Goal: Information Seeking & Learning: Learn about a topic

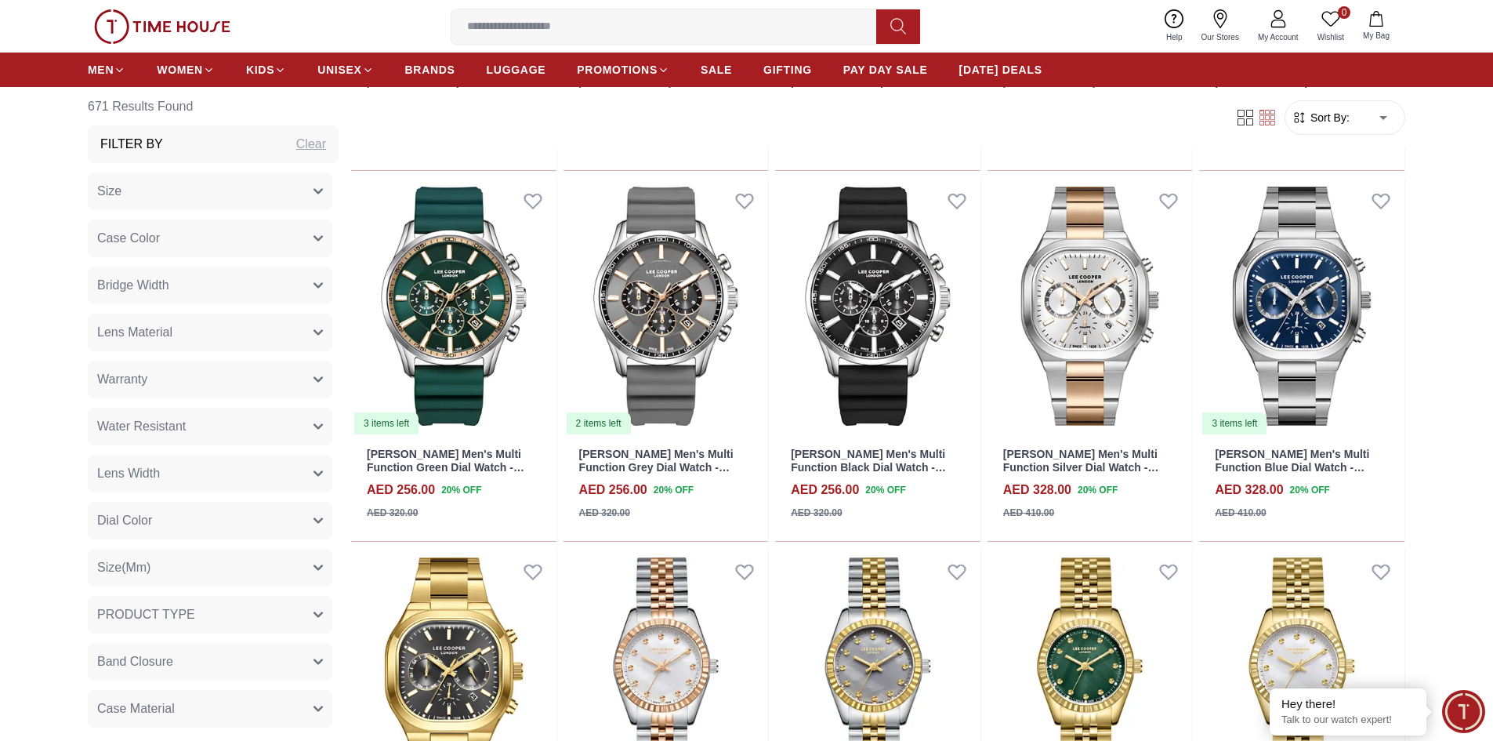
scroll to position [9247, 0]
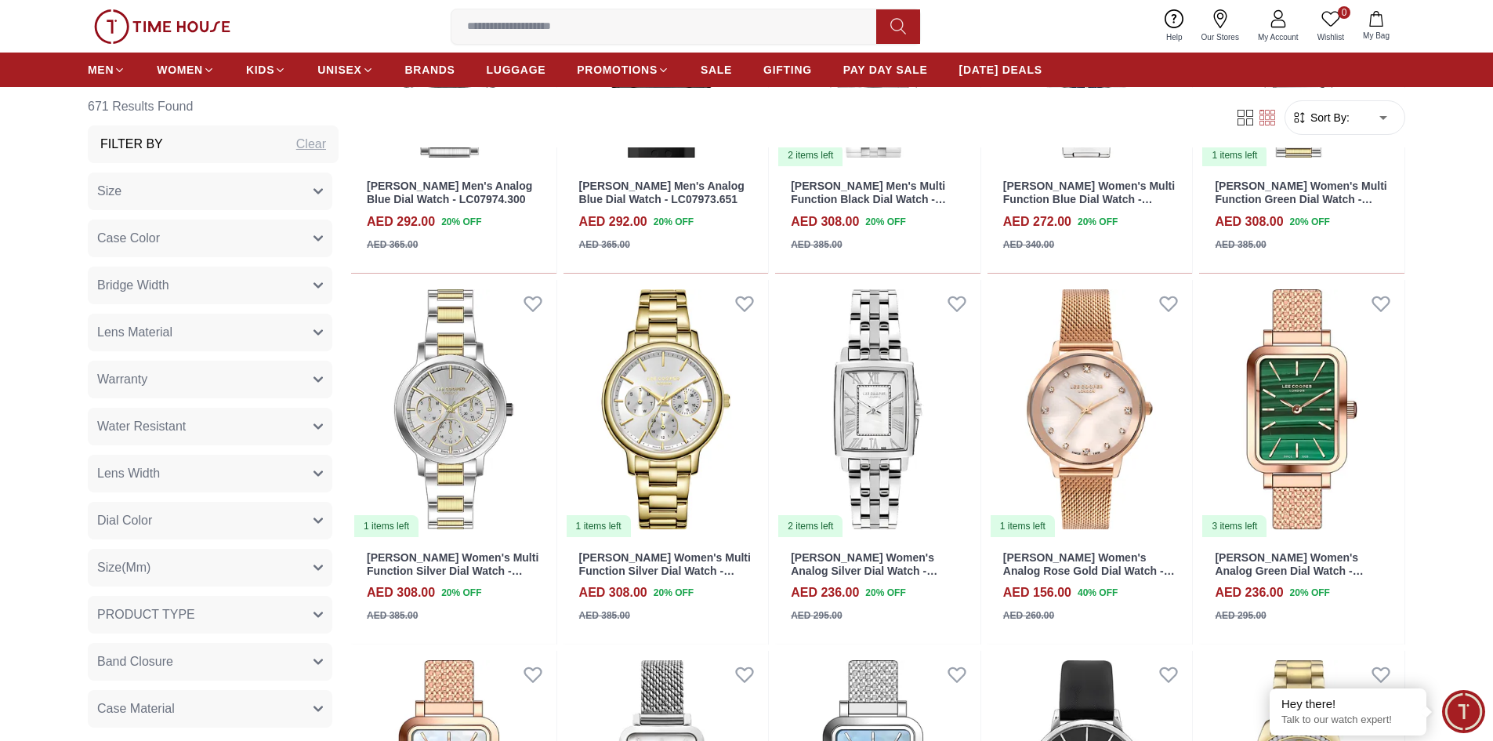
scroll to position [11911, 0]
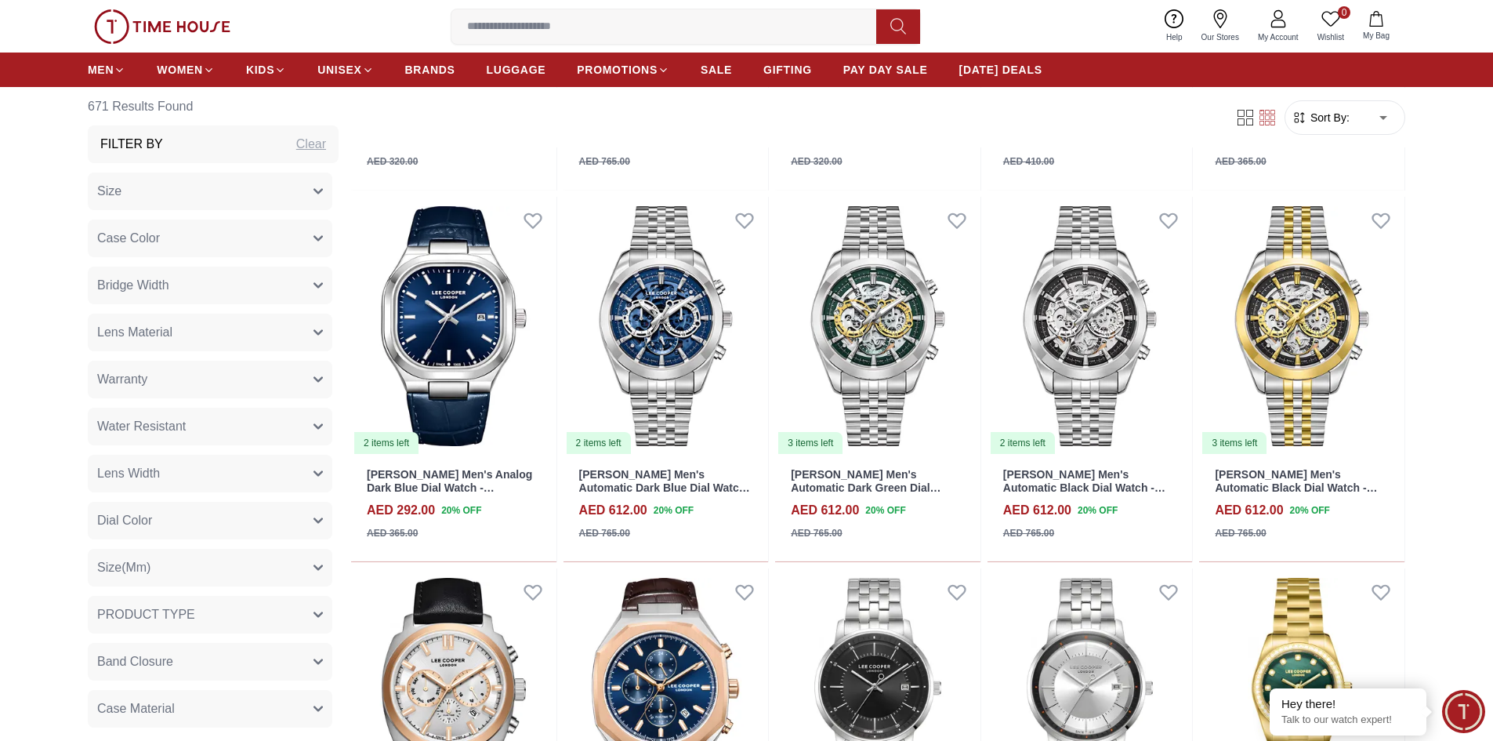
scroll to position [14935, 0]
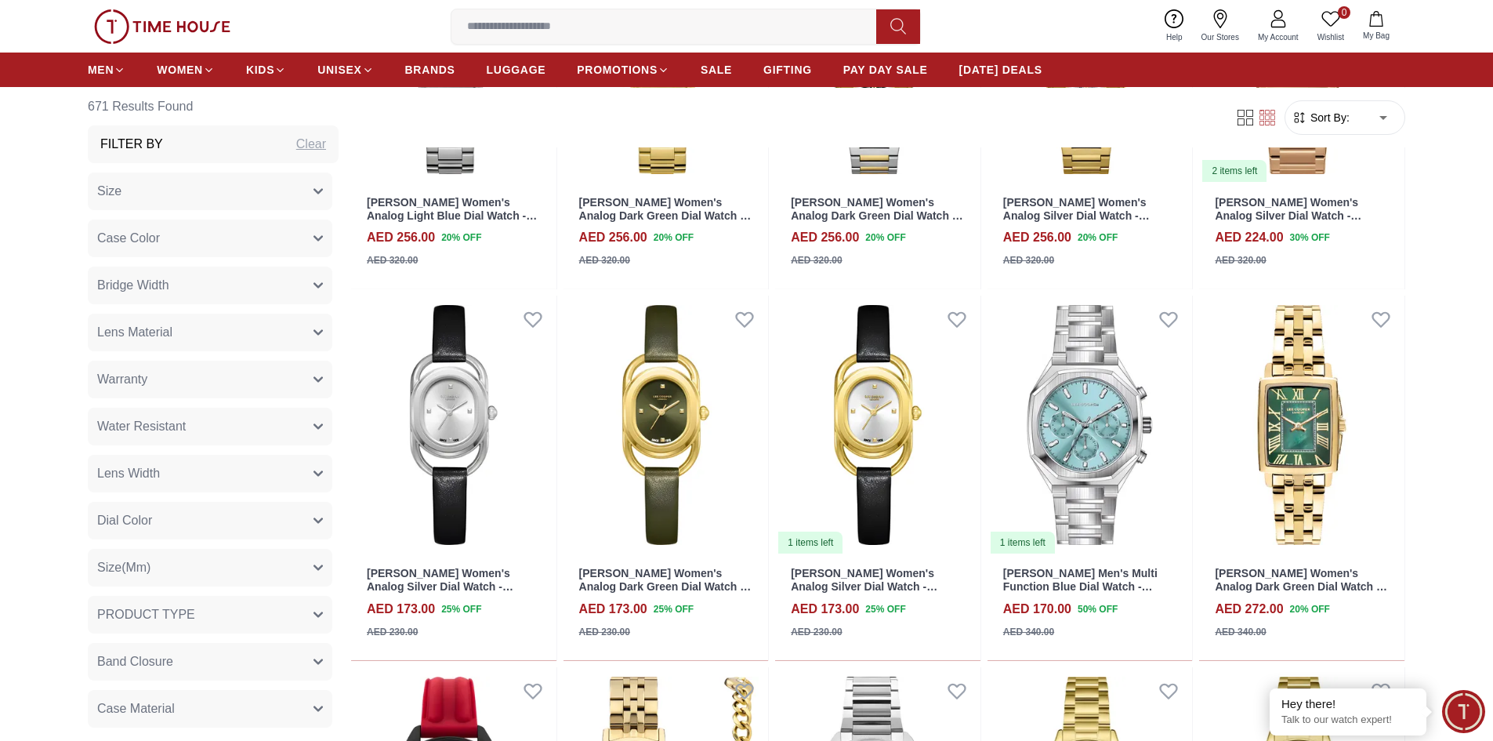
scroll to position [16189, 0]
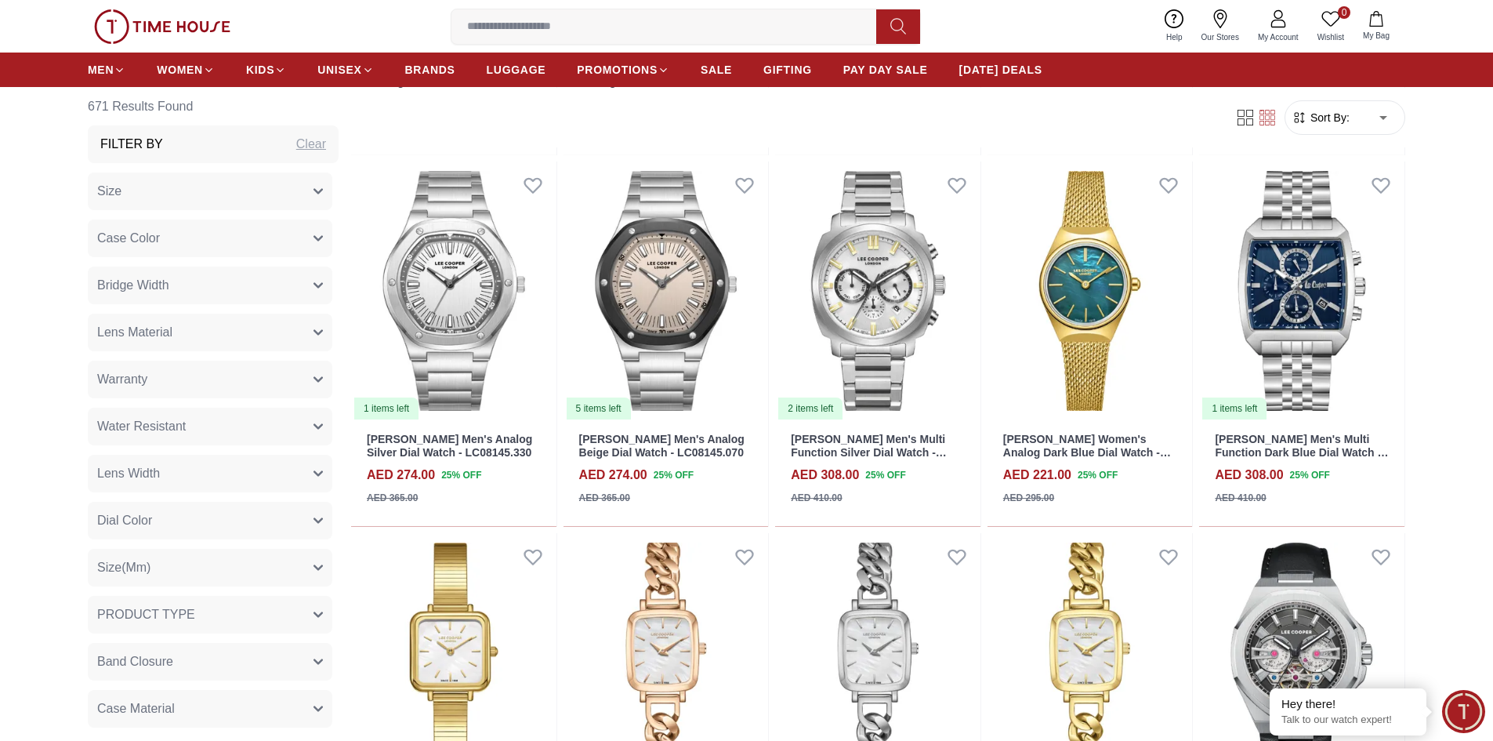
scroll to position [17678, 0]
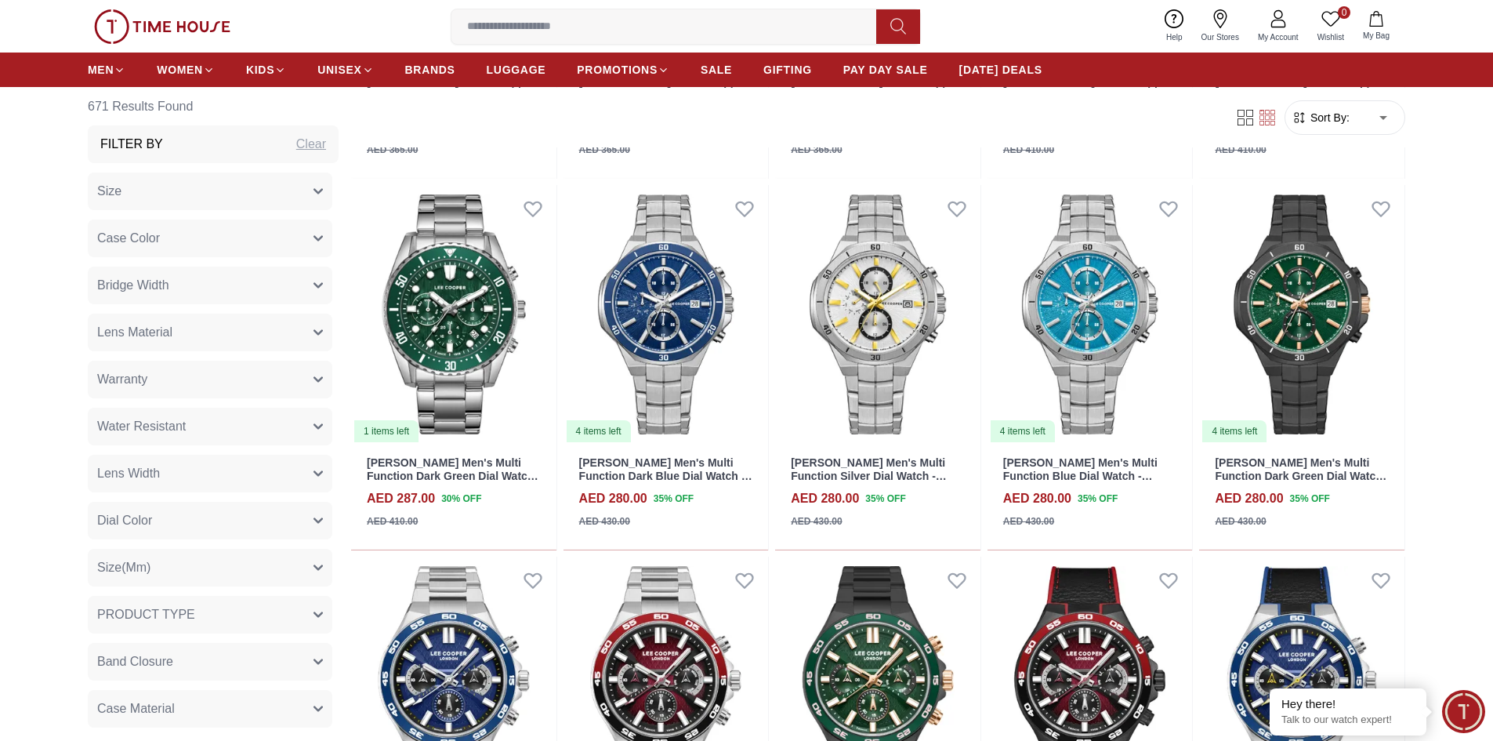
scroll to position [18601, 0]
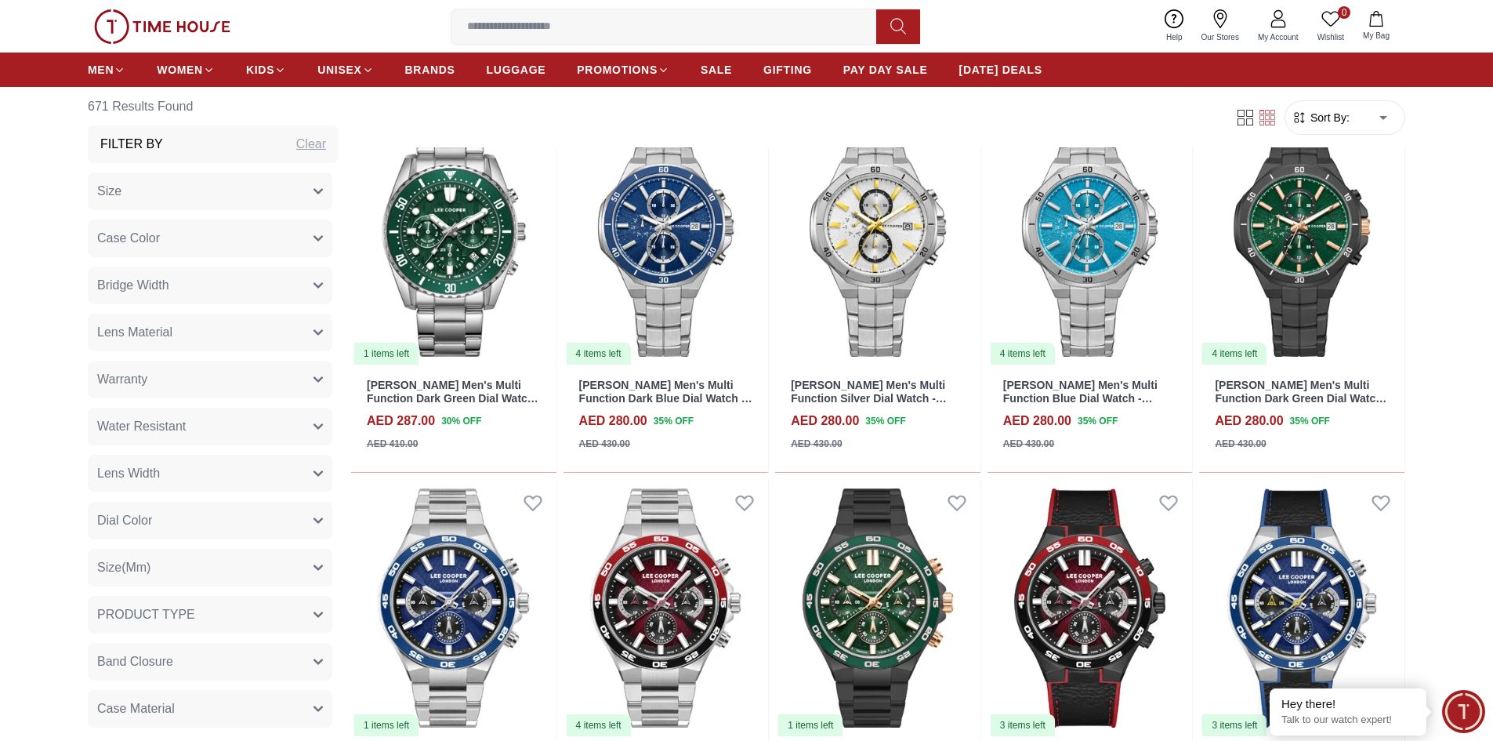
click at [181, 557] on button "Size(Mm)" at bounding box center [210, 568] width 244 height 38
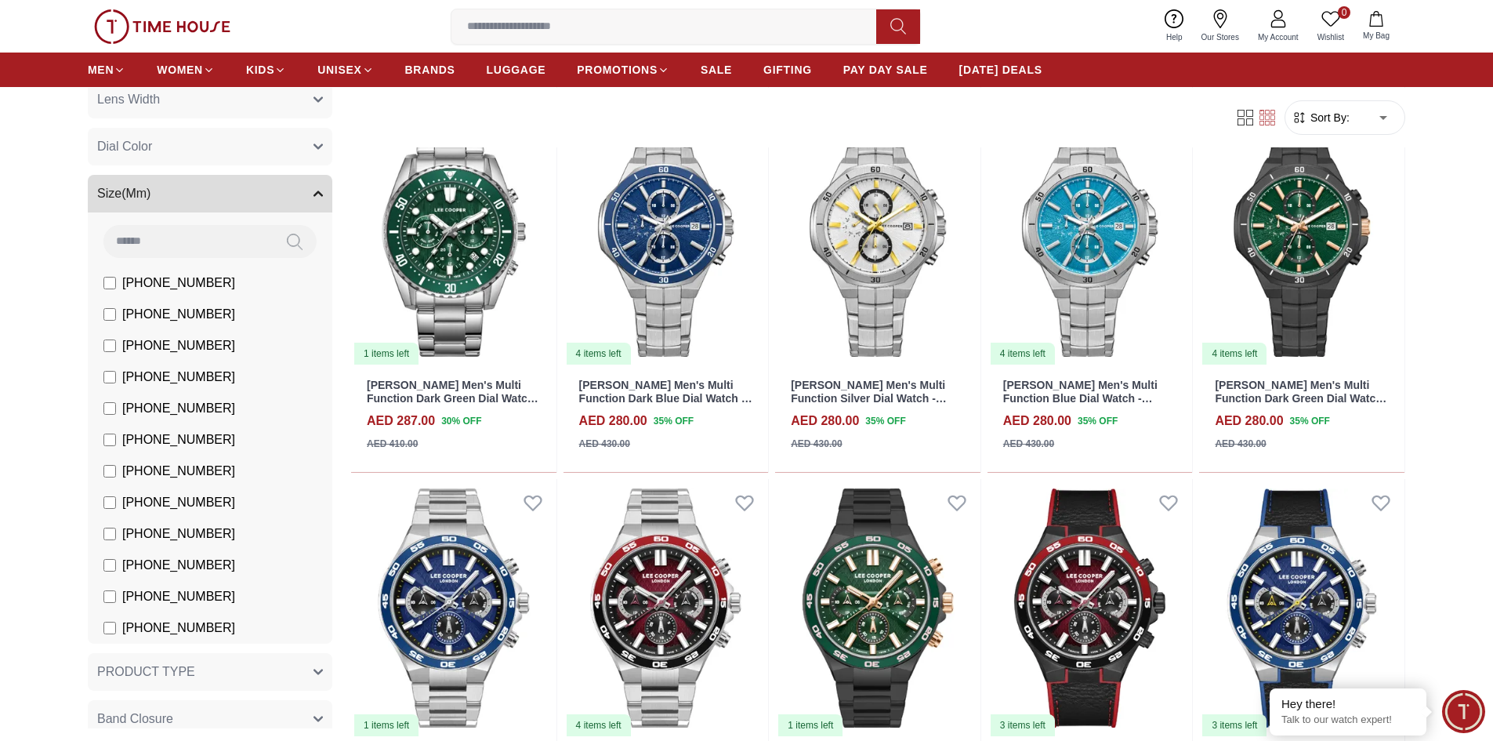
scroll to position [392, 0]
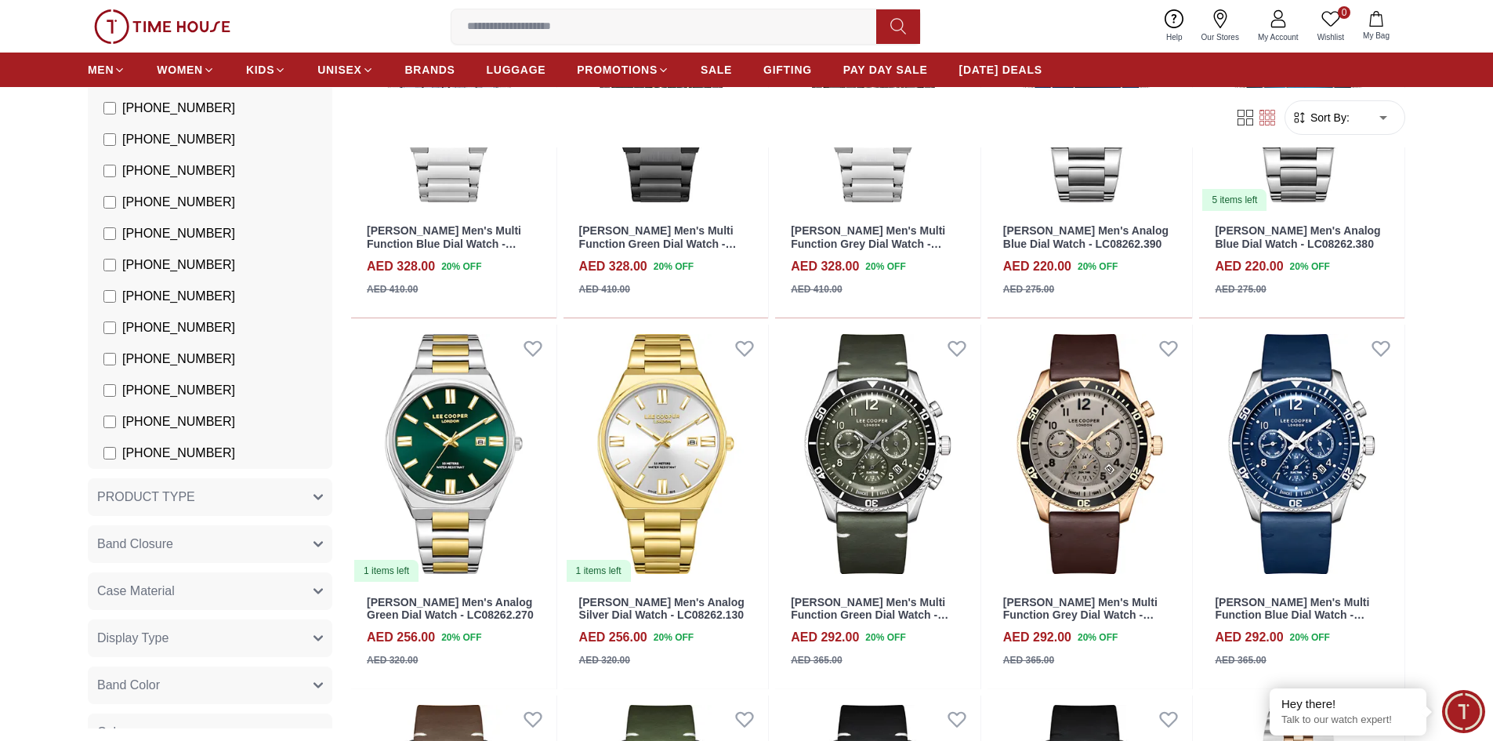
scroll to position [627, 0]
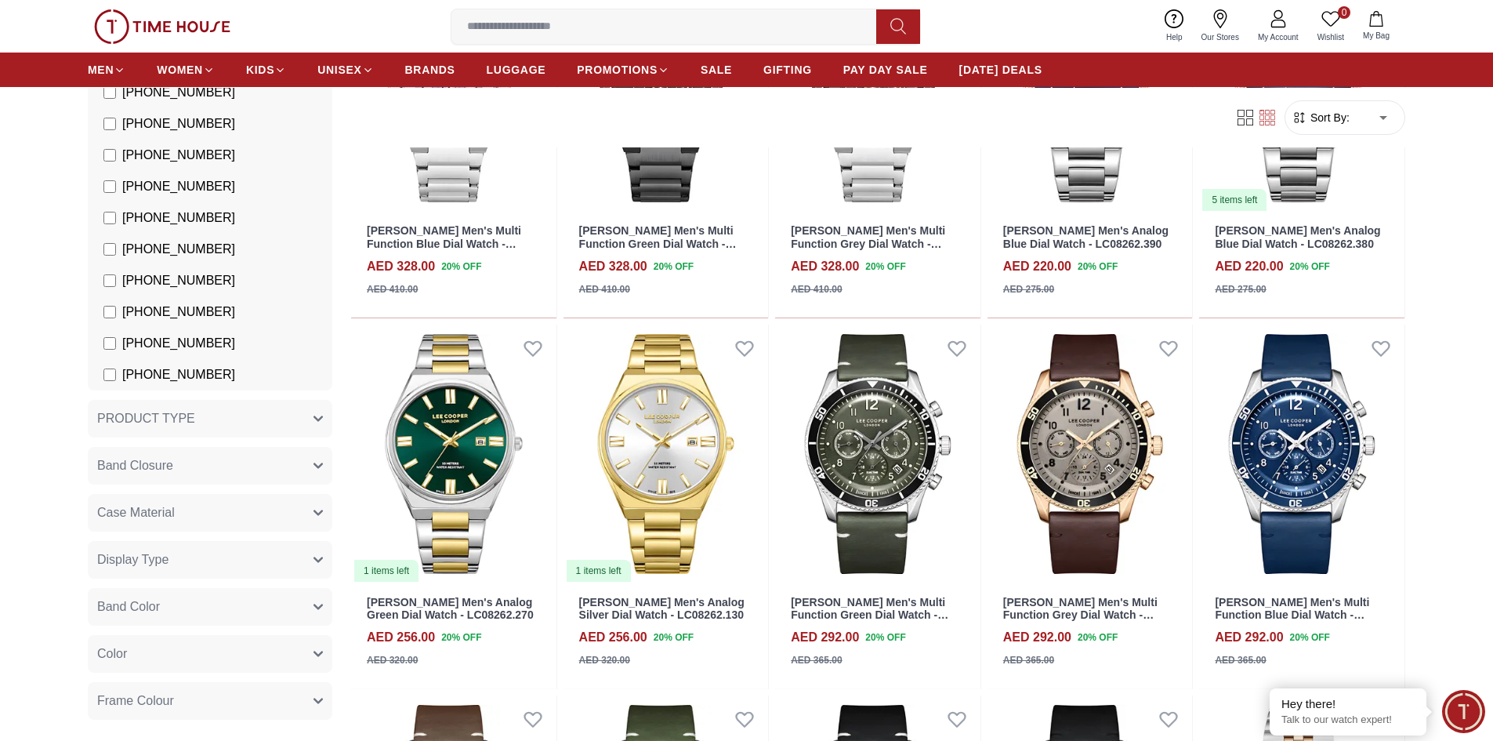
click at [261, 559] on button "Display Type" at bounding box center [210, 560] width 244 height 38
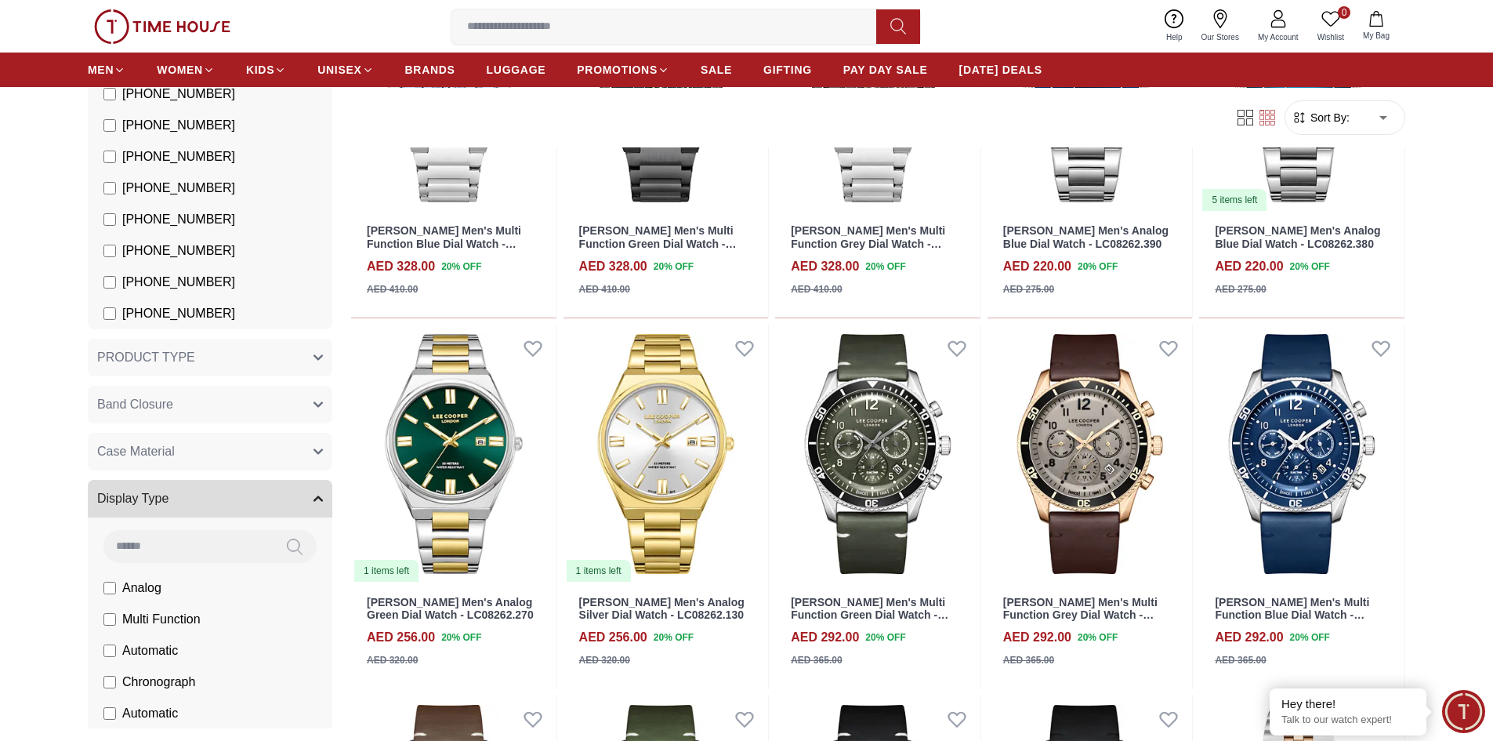
scroll to position [470, 0]
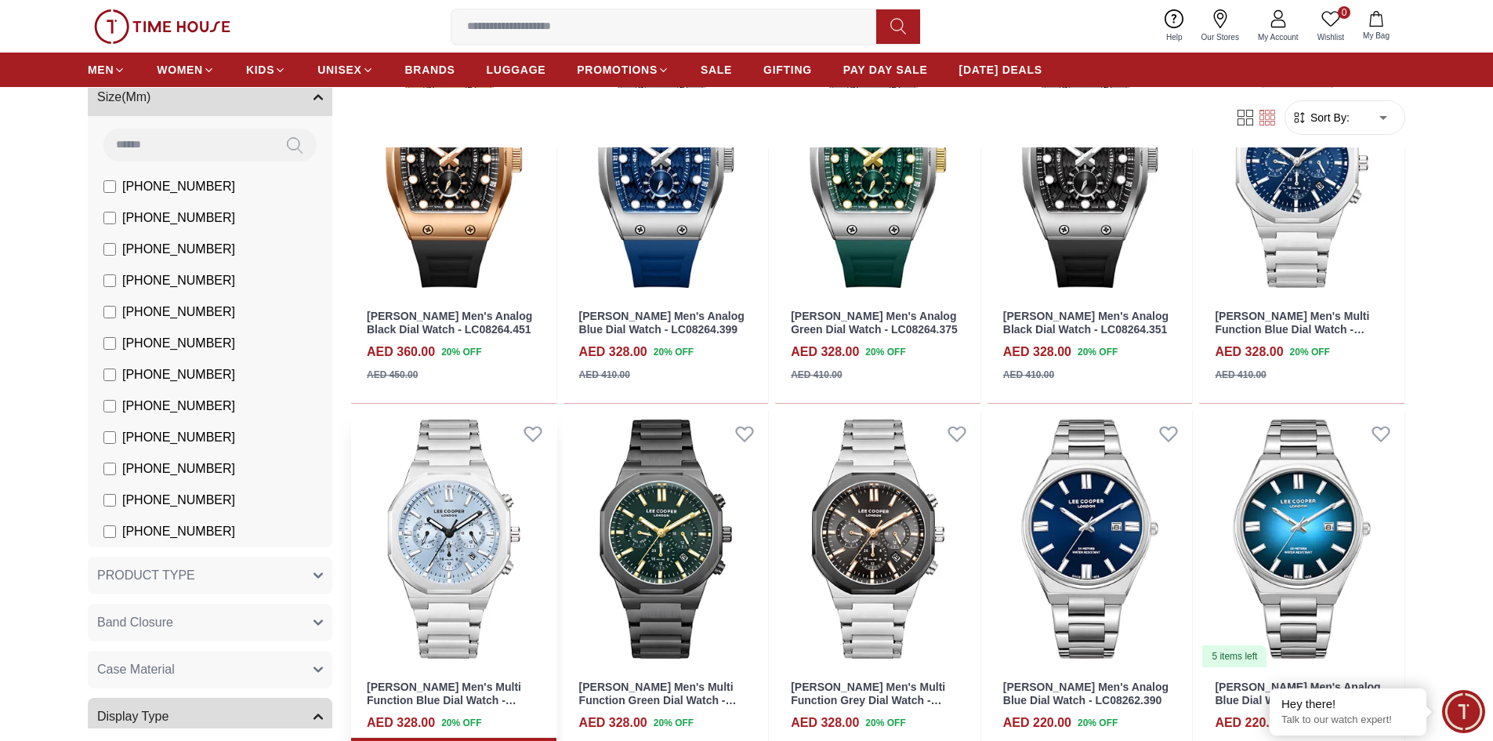
scroll to position [853, 0]
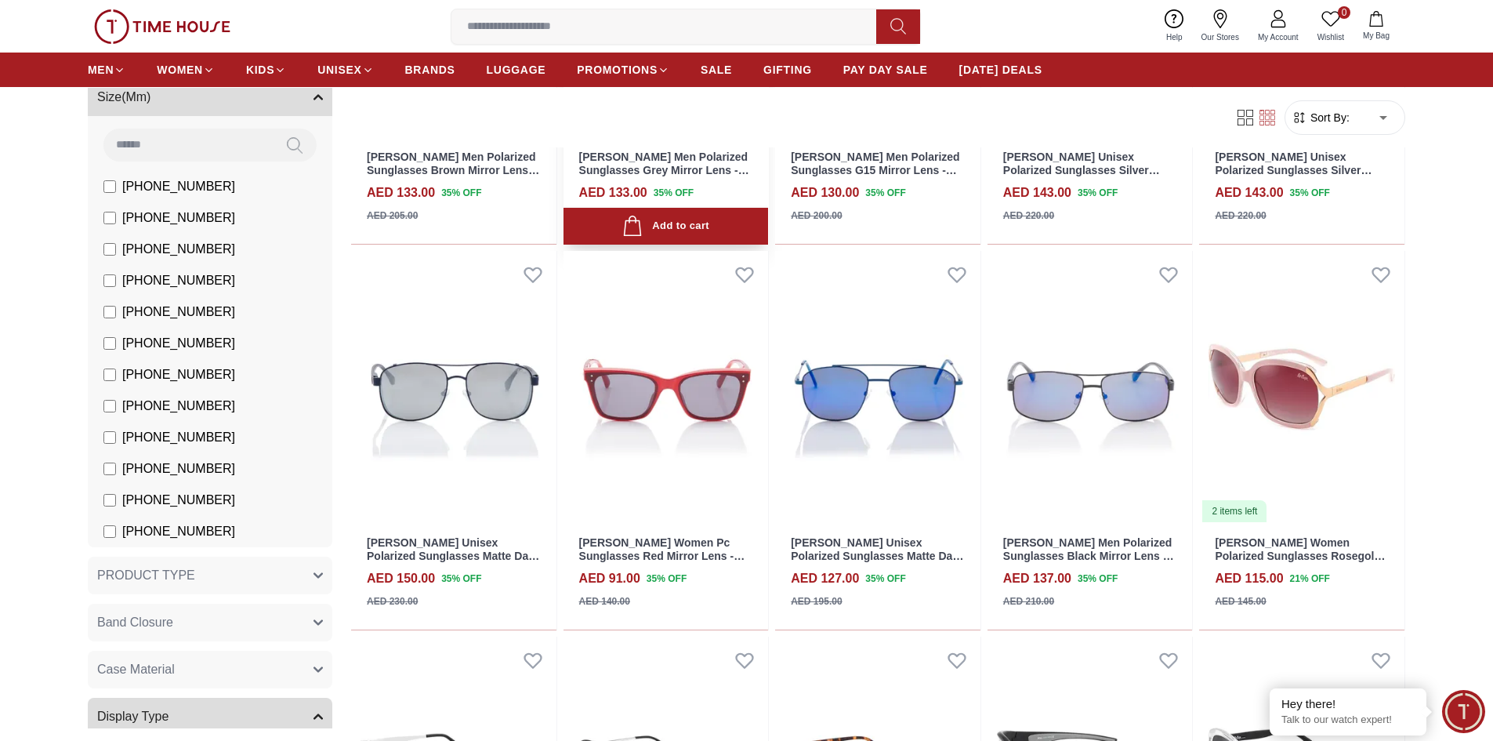
scroll to position [3301, 0]
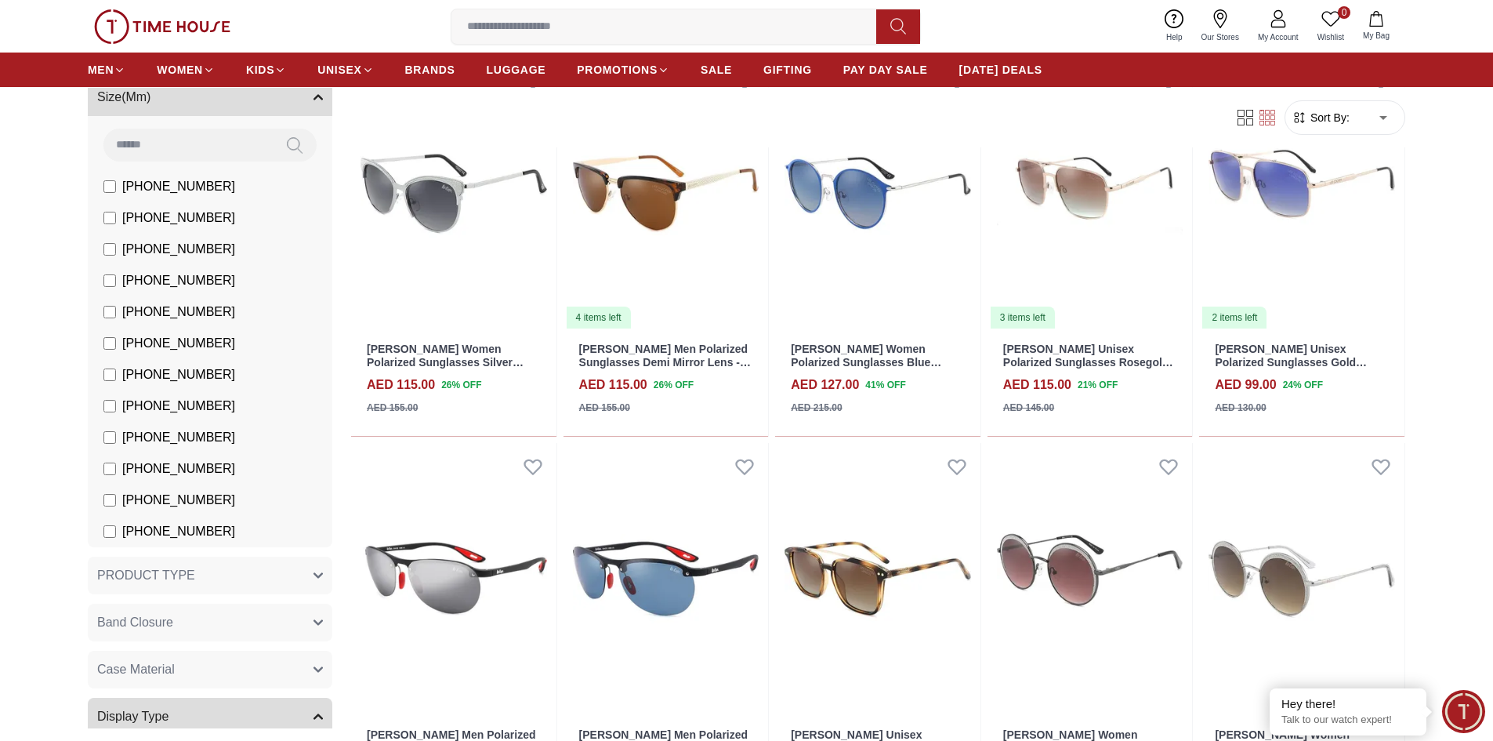
scroll to position [4398, 0]
